Goal: Check status

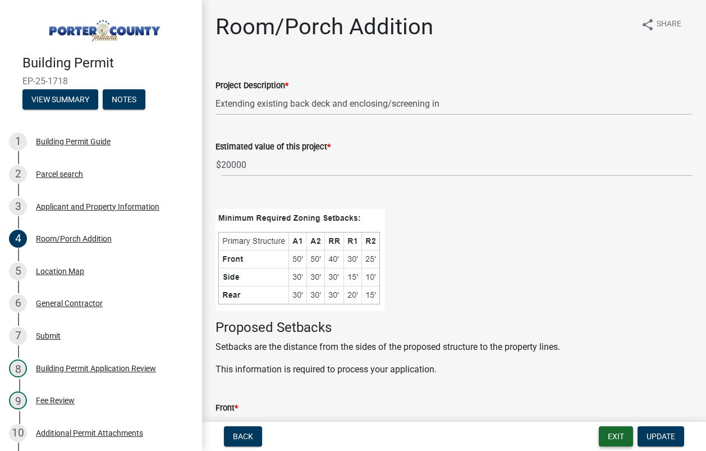
click at [611, 434] on button "Exit" at bounding box center [616, 436] width 34 height 20
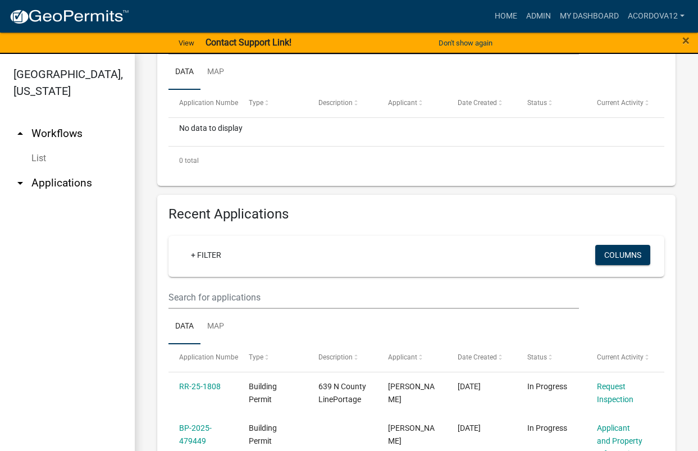
scroll to position [337, 0]
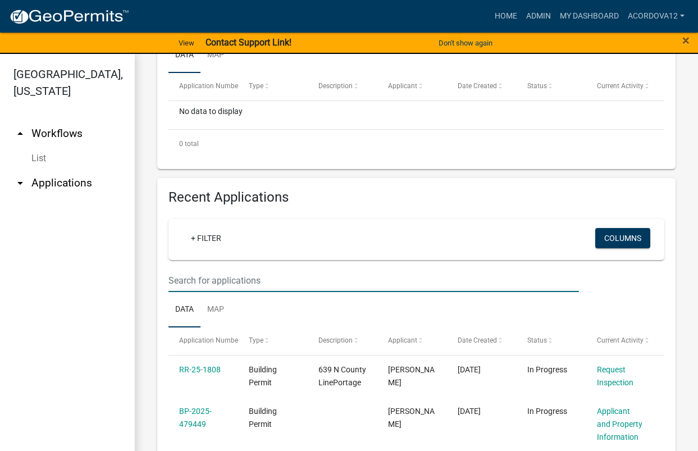
click at [199, 281] on input "text" at bounding box center [373, 280] width 410 height 23
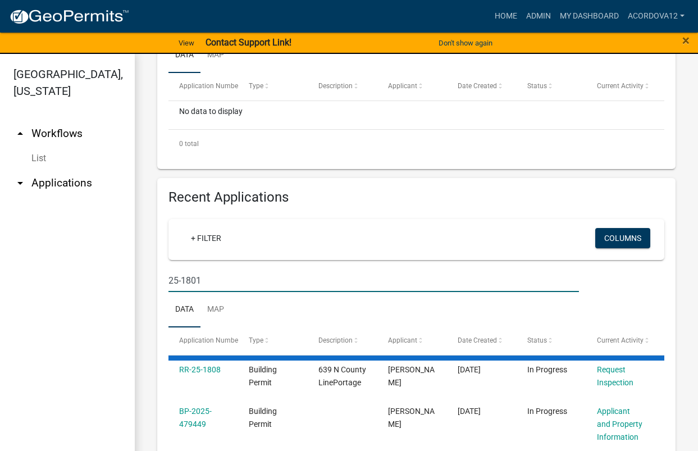
type input "25-1801"
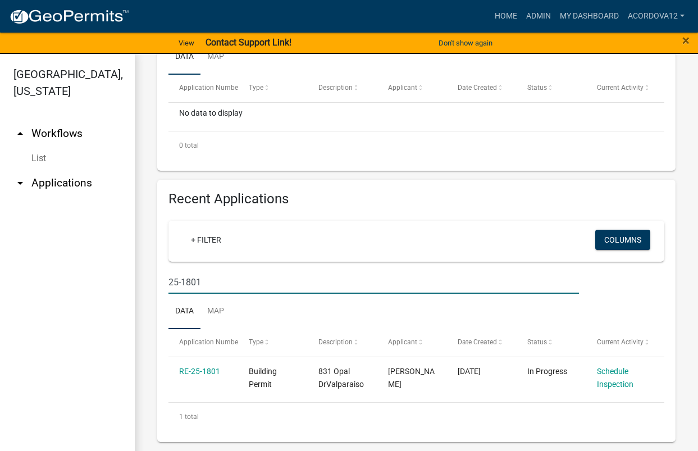
scroll to position [335, 0]
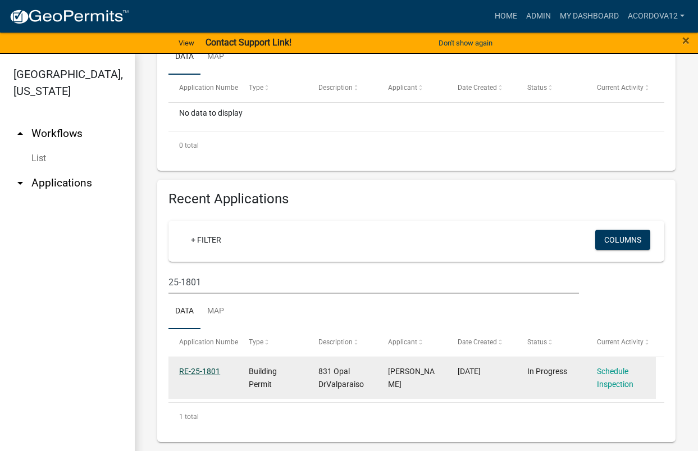
click at [214, 370] on link "RE-25-1801" at bounding box center [199, 371] width 41 height 9
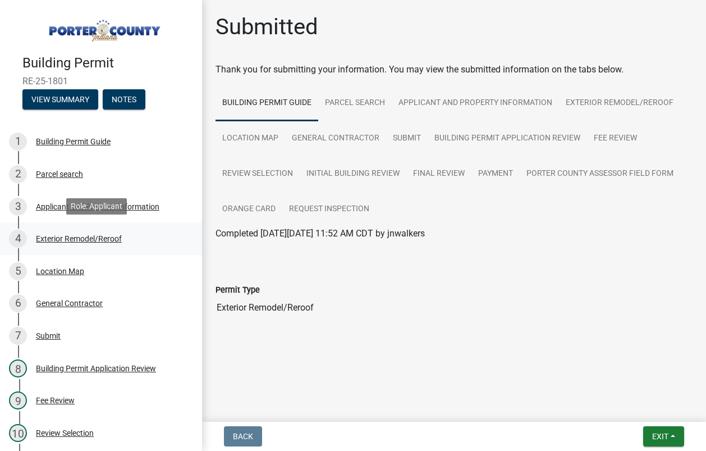
click at [81, 245] on div "4 Exterior Remodel/Reroof" at bounding box center [96, 239] width 175 height 18
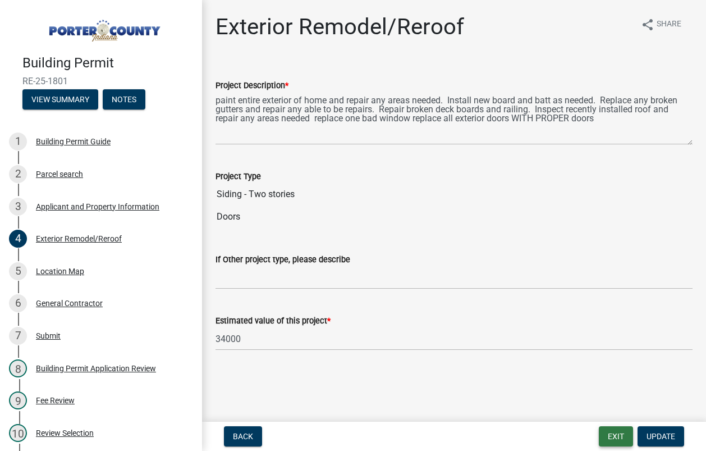
click at [613, 443] on button "Exit" at bounding box center [616, 436] width 34 height 20
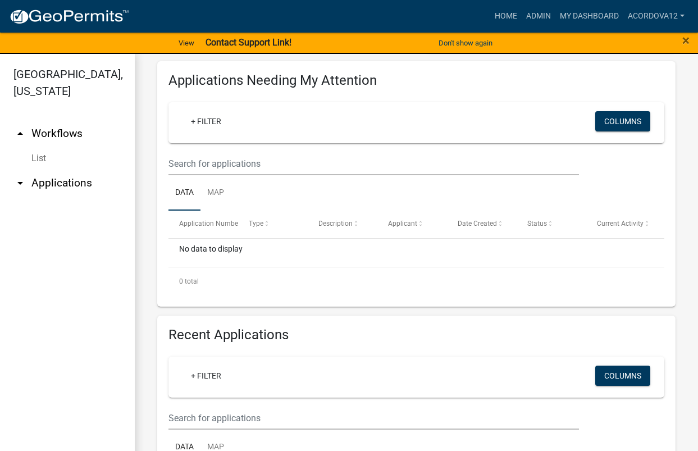
scroll to position [225, 0]
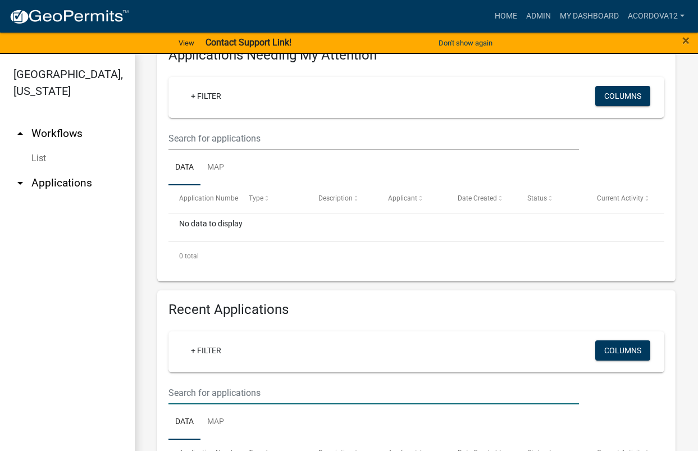
click at [195, 393] on input "text" at bounding box center [373, 392] width 410 height 23
type input "RI-25-1797"
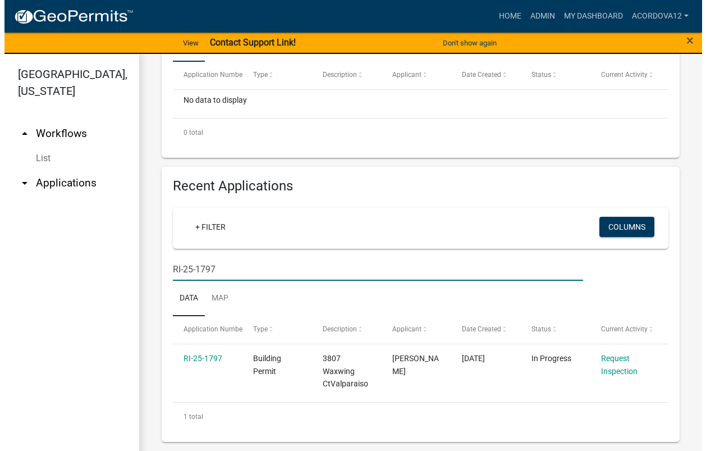
scroll to position [348, 0]
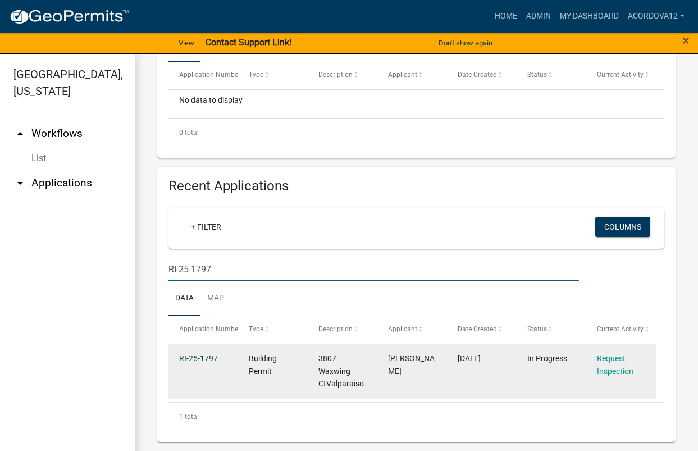
click at [205, 359] on link "RI-25-1797" at bounding box center [198, 358] width 39 height 9
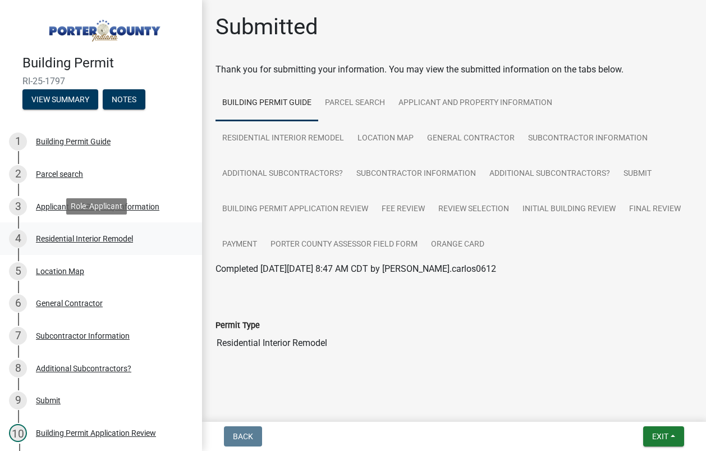
click at [81, 230] on div "4 Residential Interior Remodel" at bounding box center [96, 239] width 175 height 18
